Goal: Information Seeking & Learning: Learn about a topic

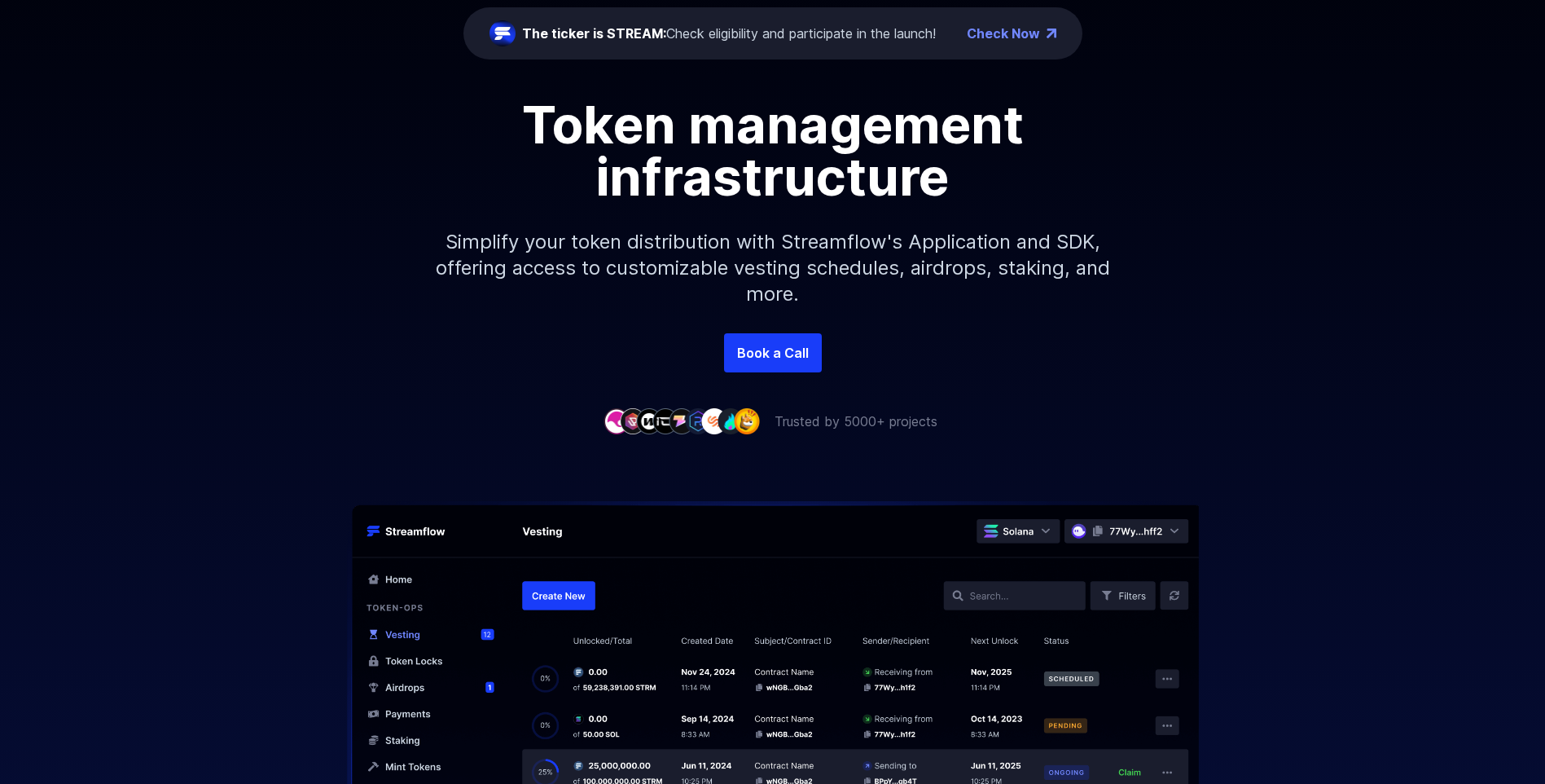
scroll to position [245, 0]
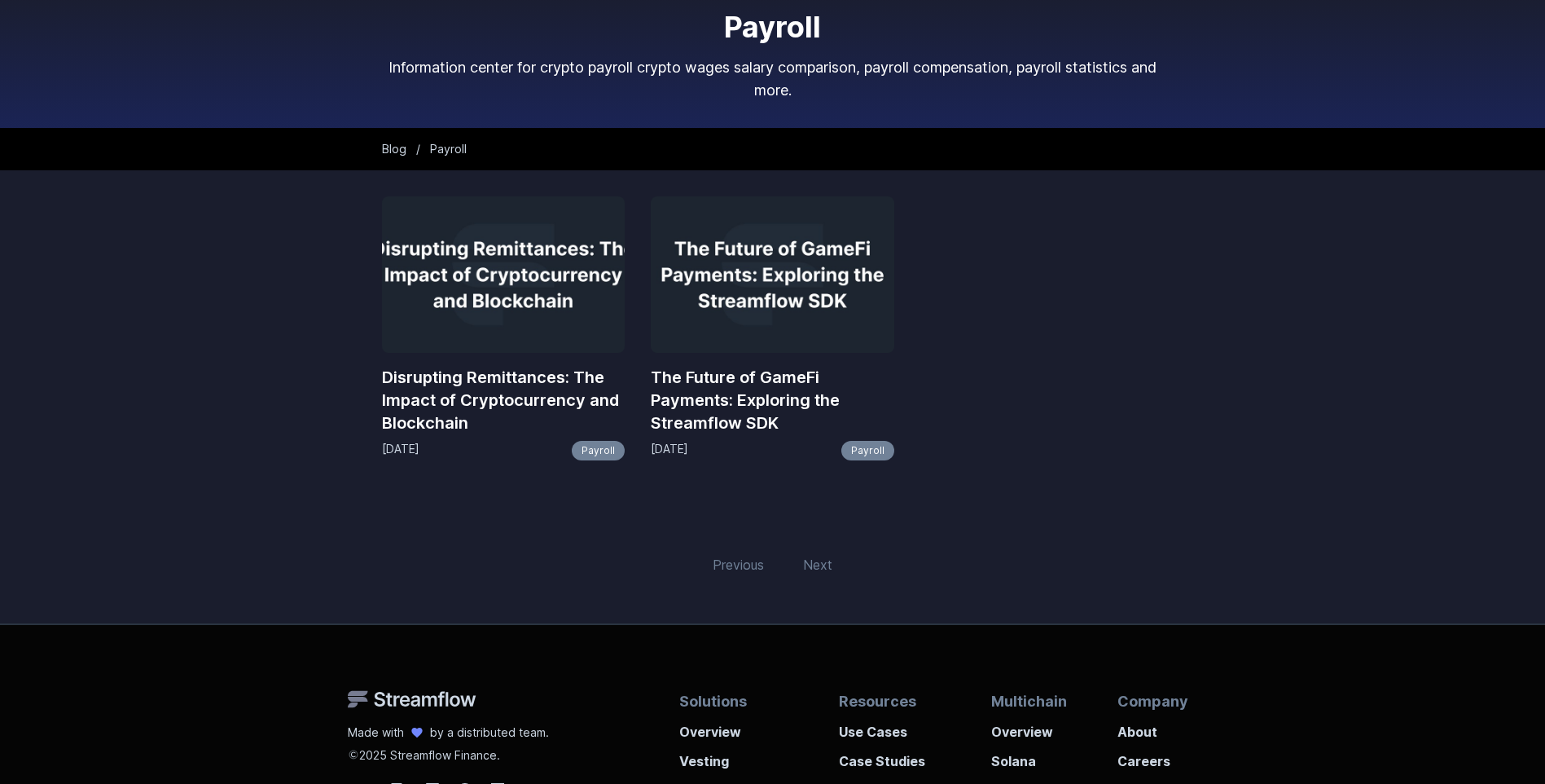
scroll to position [163, 0]
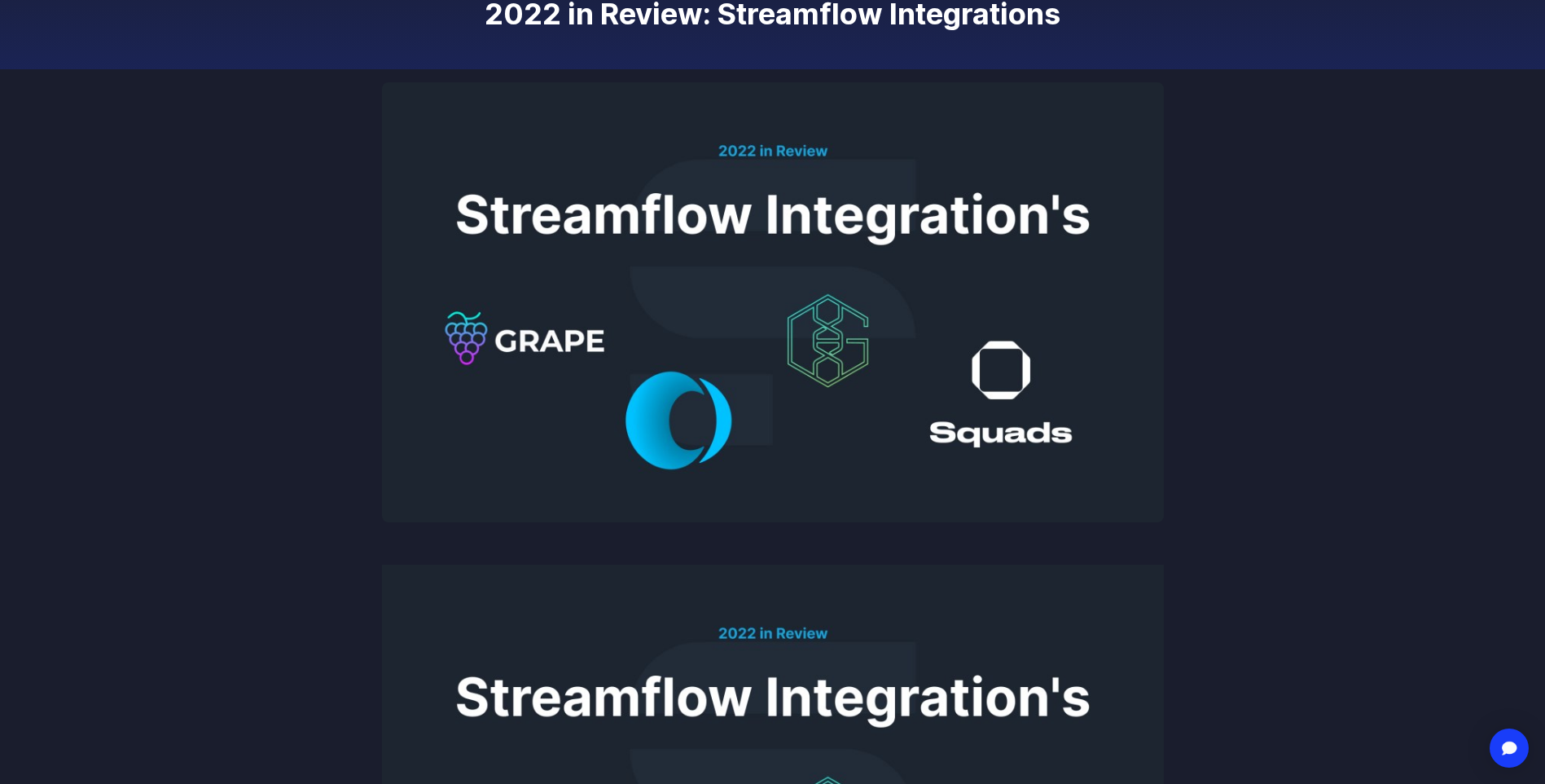
scroll to position [245, 0]
